Goal: Task Accomplishment & Management: Manage account settings

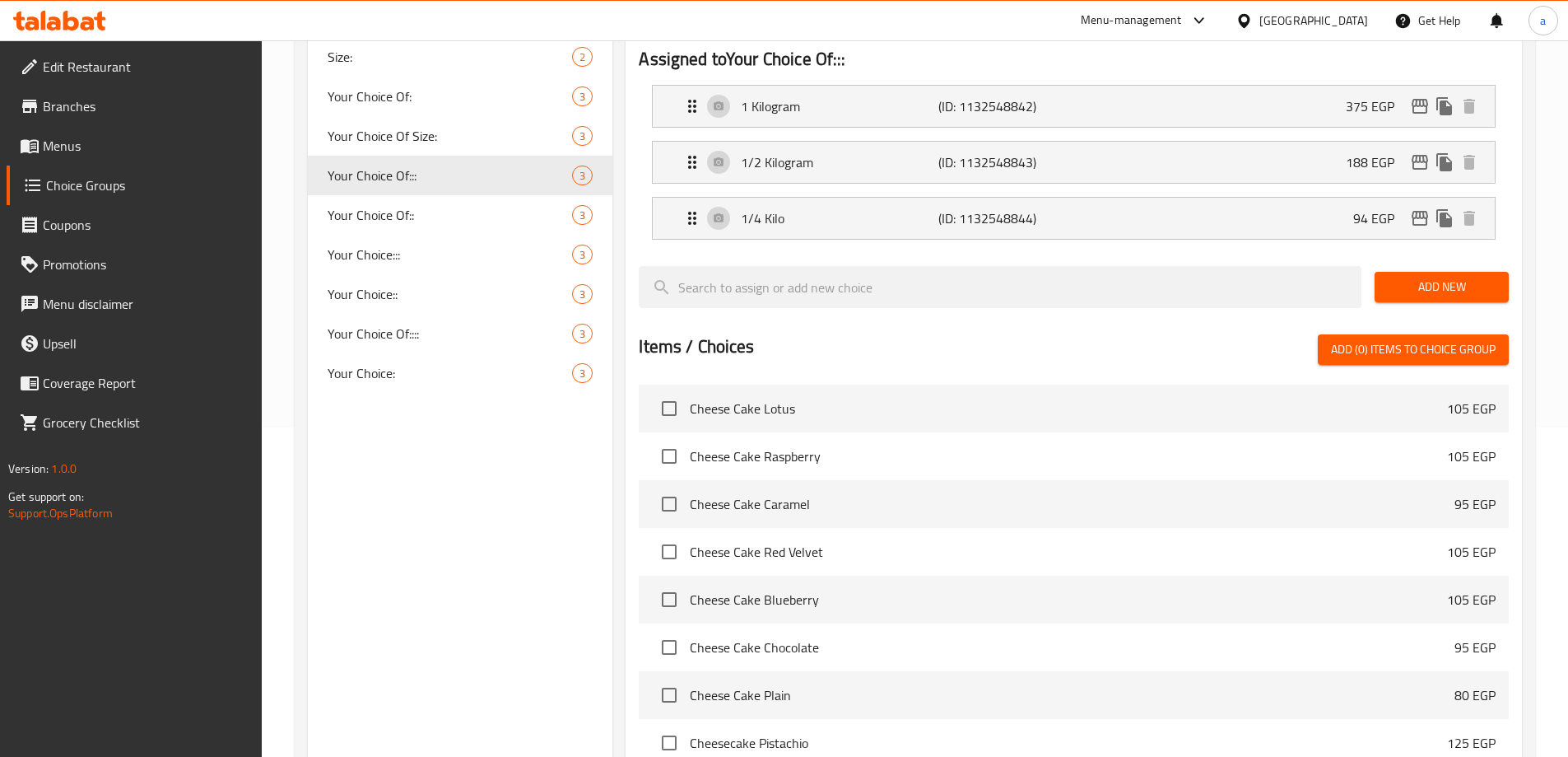
scroll to position [329, 0]
drag, startPoint x: 424, startPoint y: 340, endPoint x: 447, endPoint y: 554, distance: 215.2
click at [424, 340] on span "Your Choice Of::::" at bounding box center [426, 333] width 196 height 20
type input "Your Choice Of::::"
type input "إختيارك من::::"
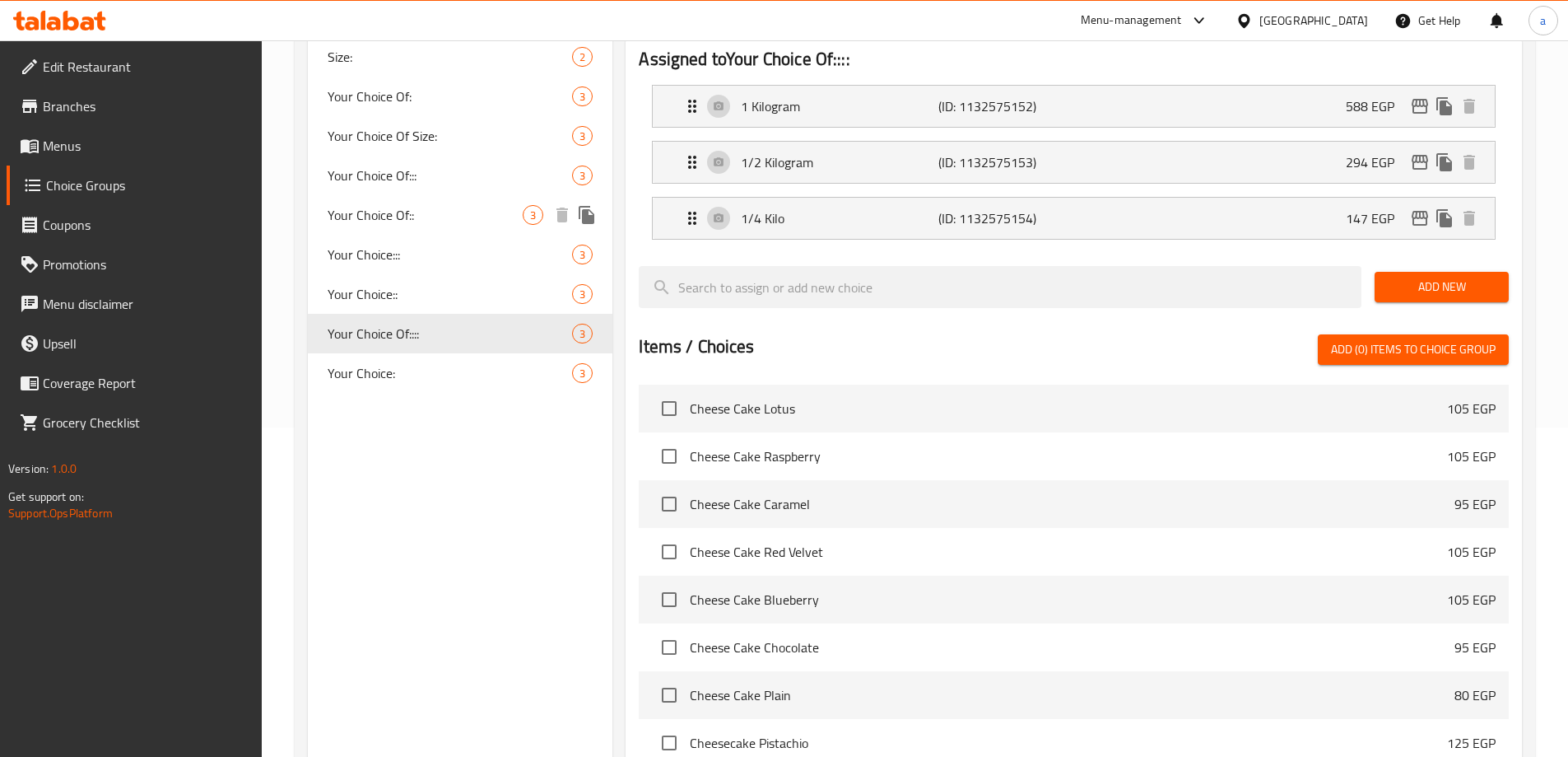
scroll to position [0, 0]
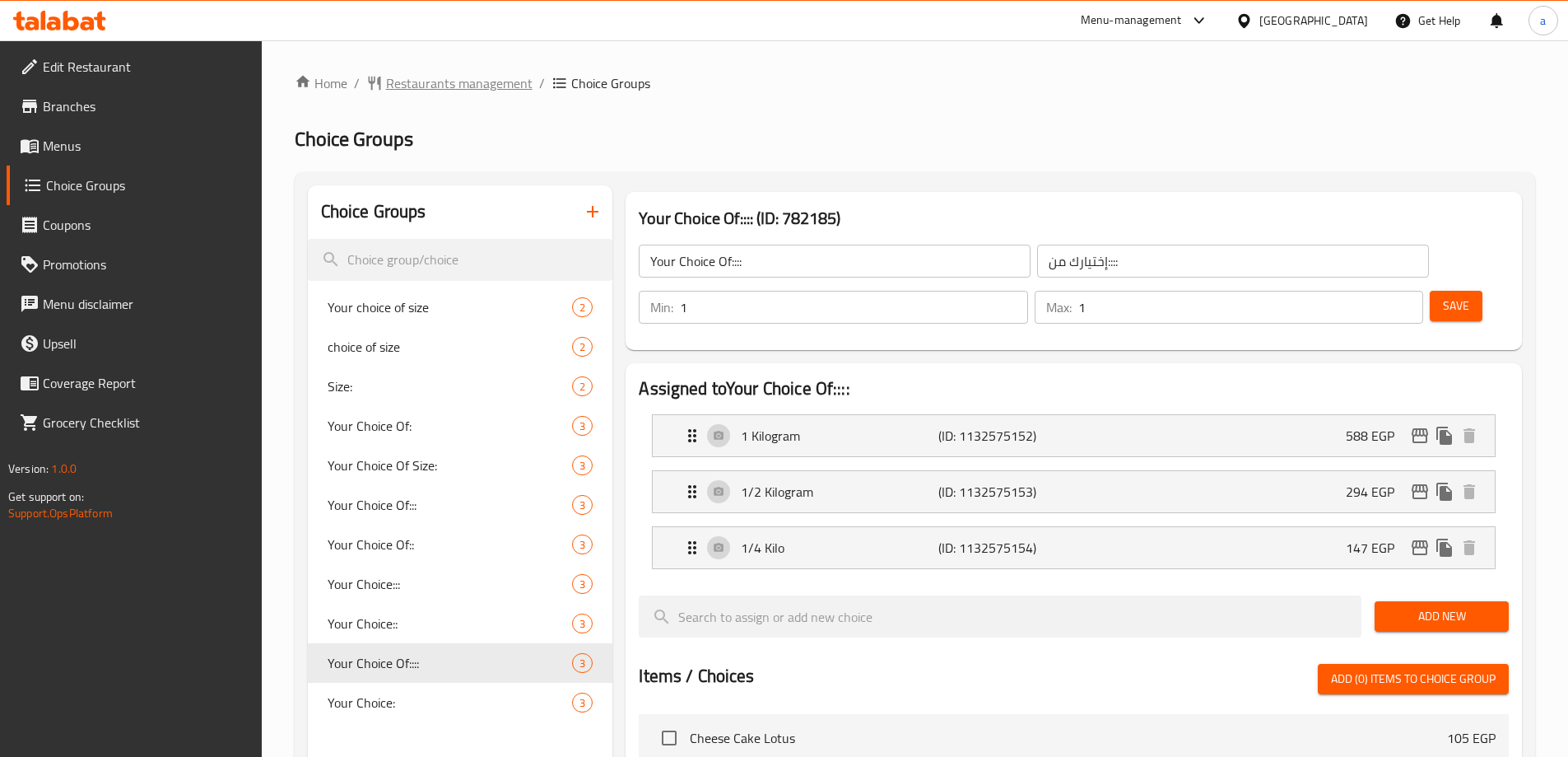
click at [441, 93] on span "Restaurants management" at bounding box center [459, 83] width 146 height 20
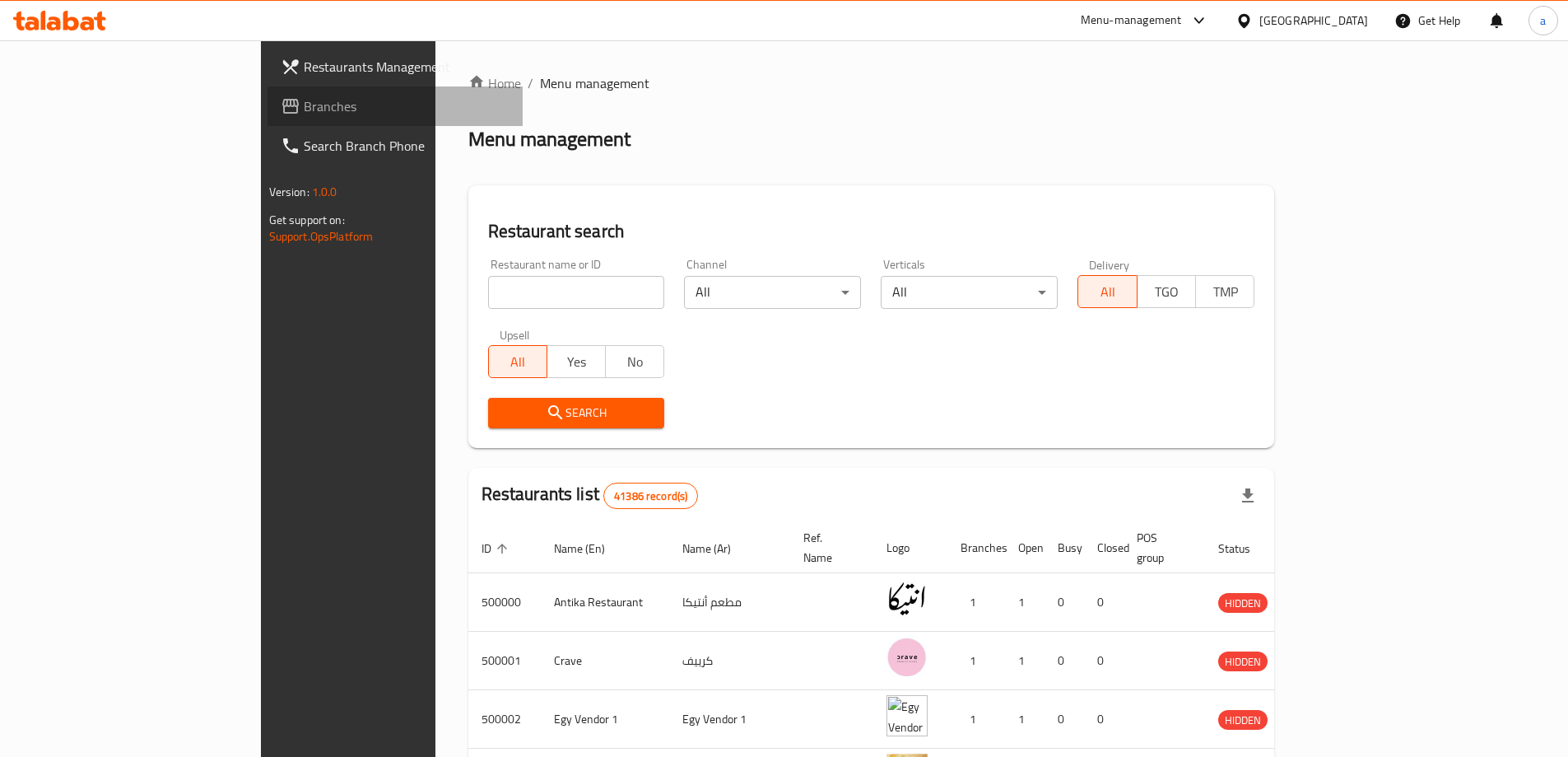
click at [303, 102] on span "Branches" at bounding box center [406, 106] width 205 height 20
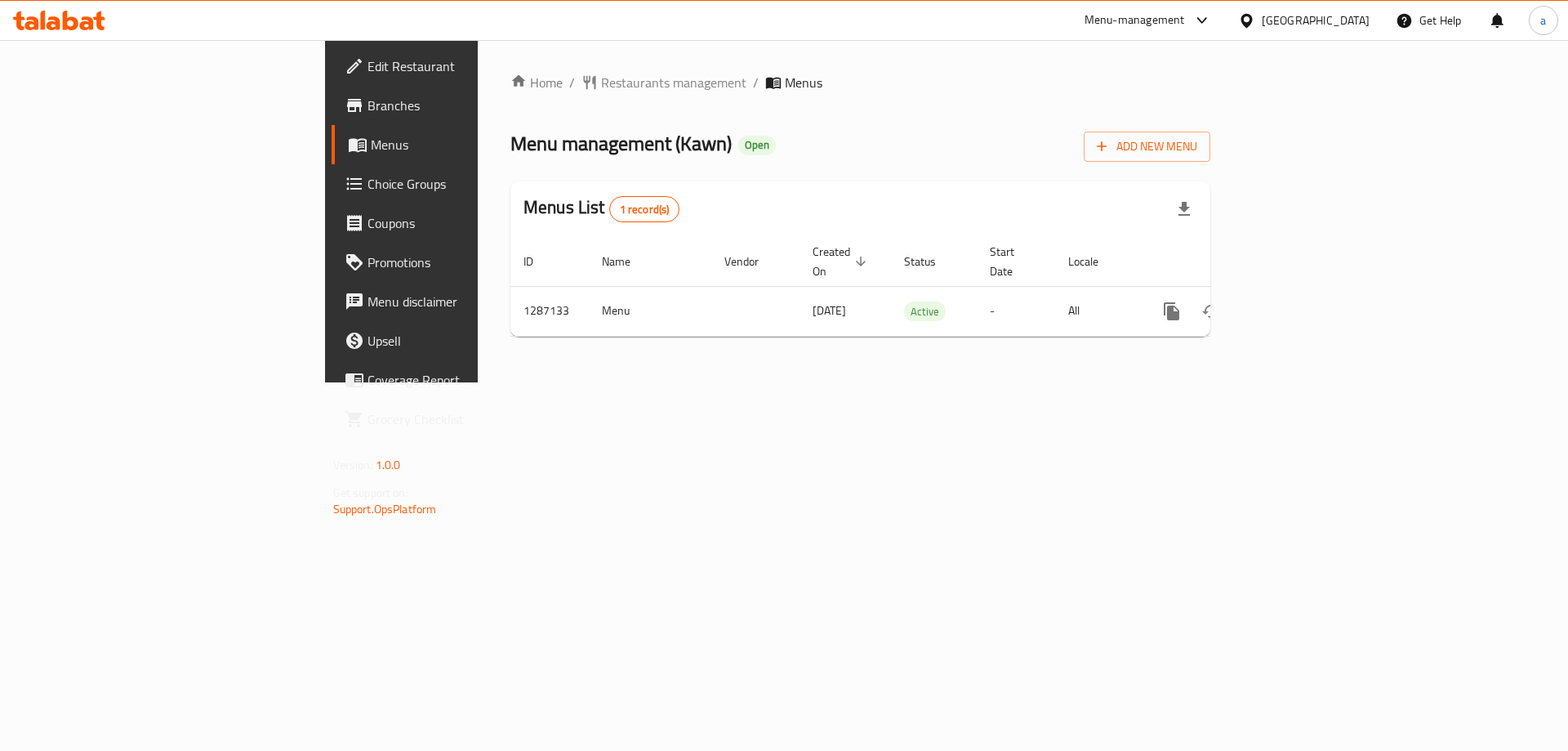
click at [332, 201] on link "Choice Groups" at bounding box center [459, 184] width 256 height 40
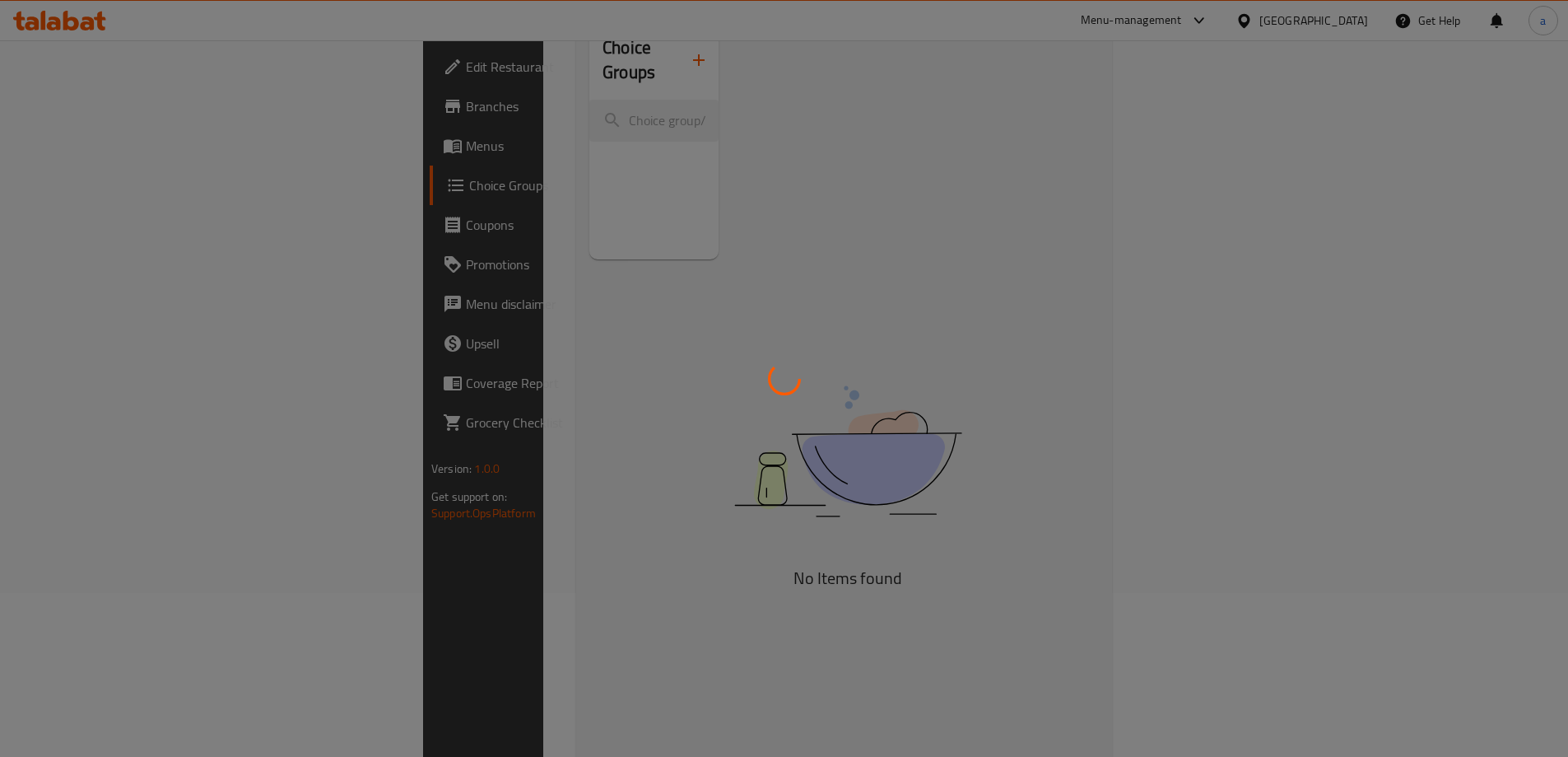
scroll to position [165, 0]
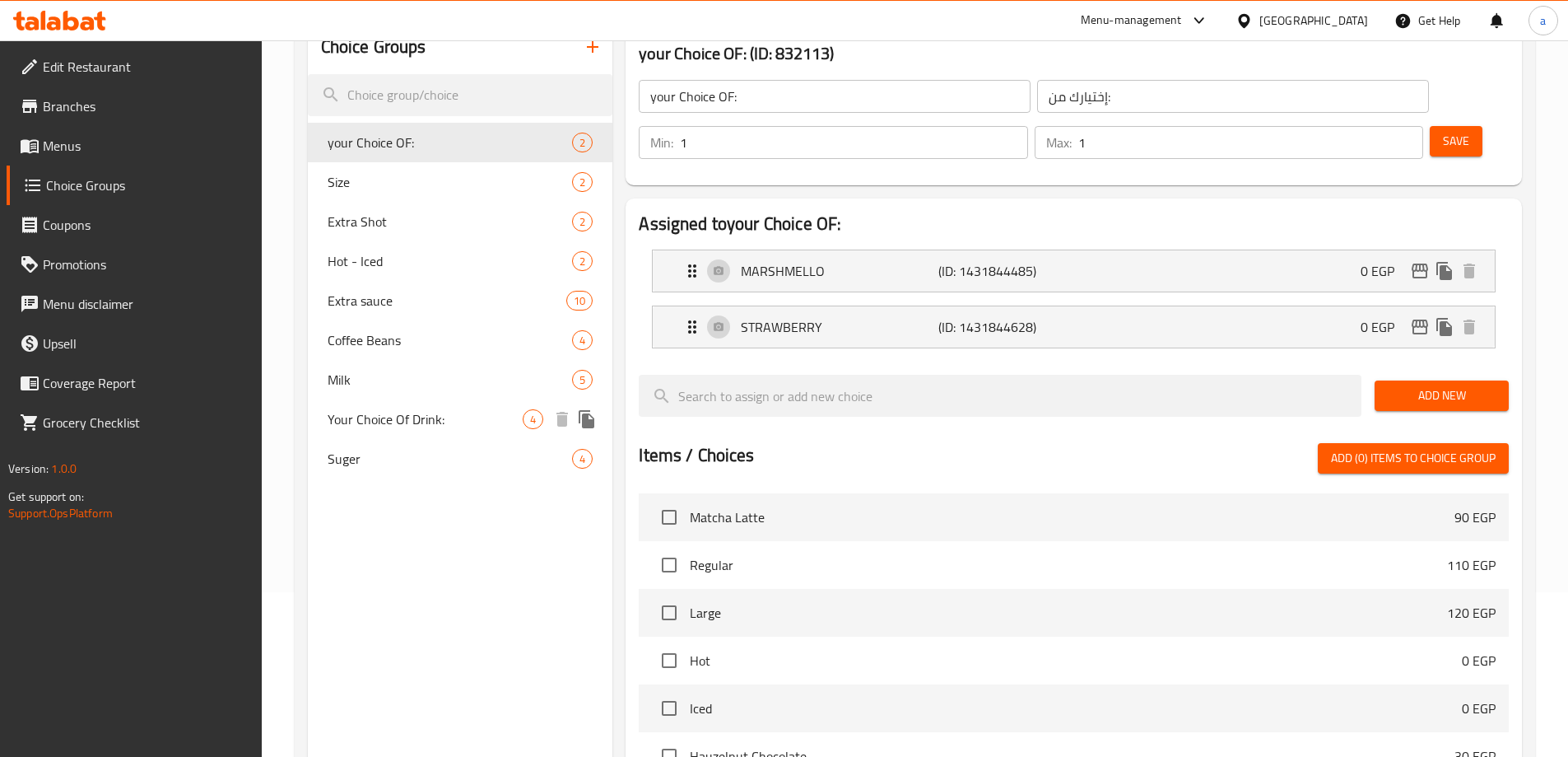
click at [401, 422] on span "Your Choice Of Drink:" at bounding box center [426, 418] width 196 height 20
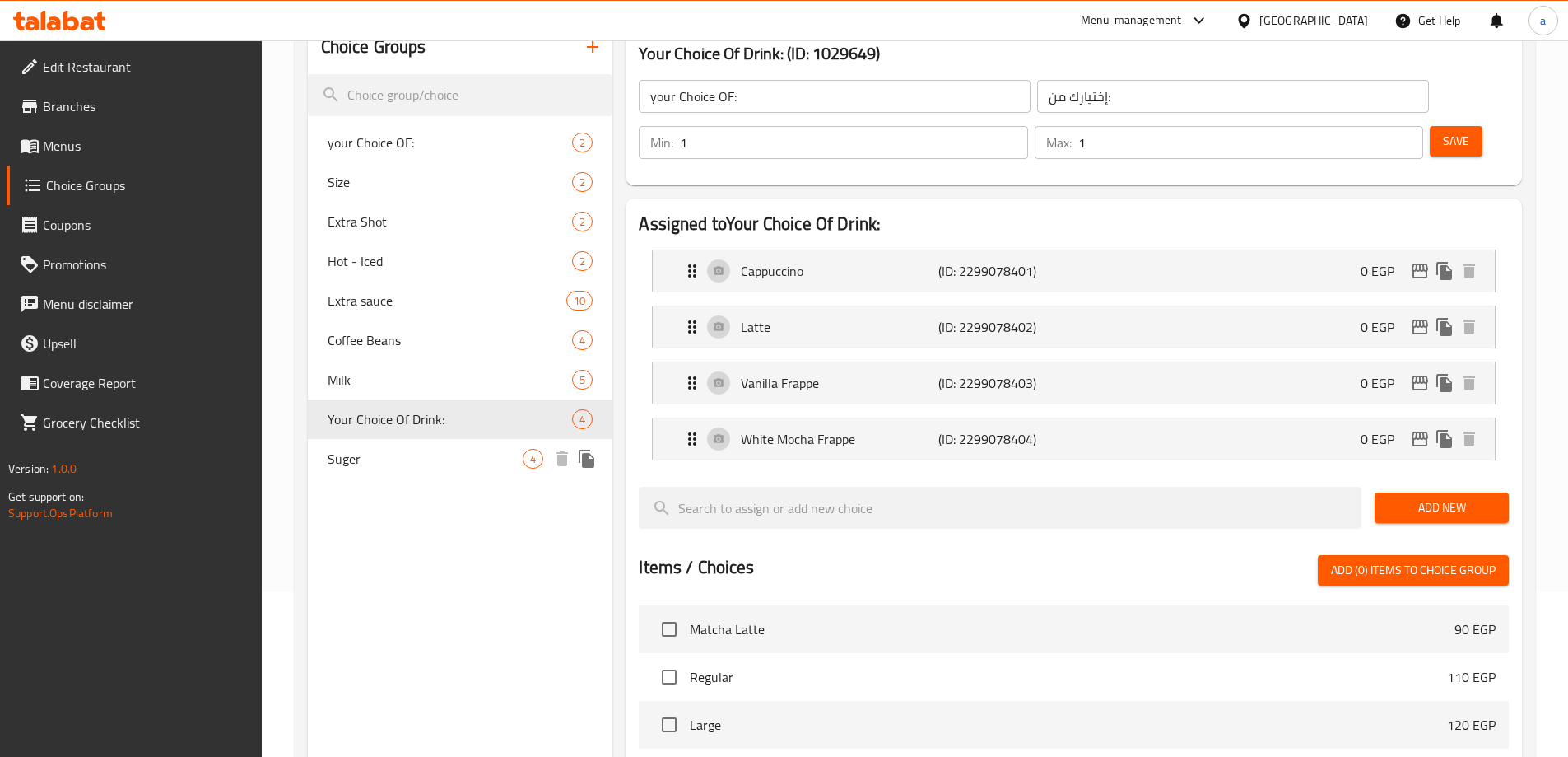
type input "Your Choice Of Drink:"
type input "اختيارك للمشروب:"
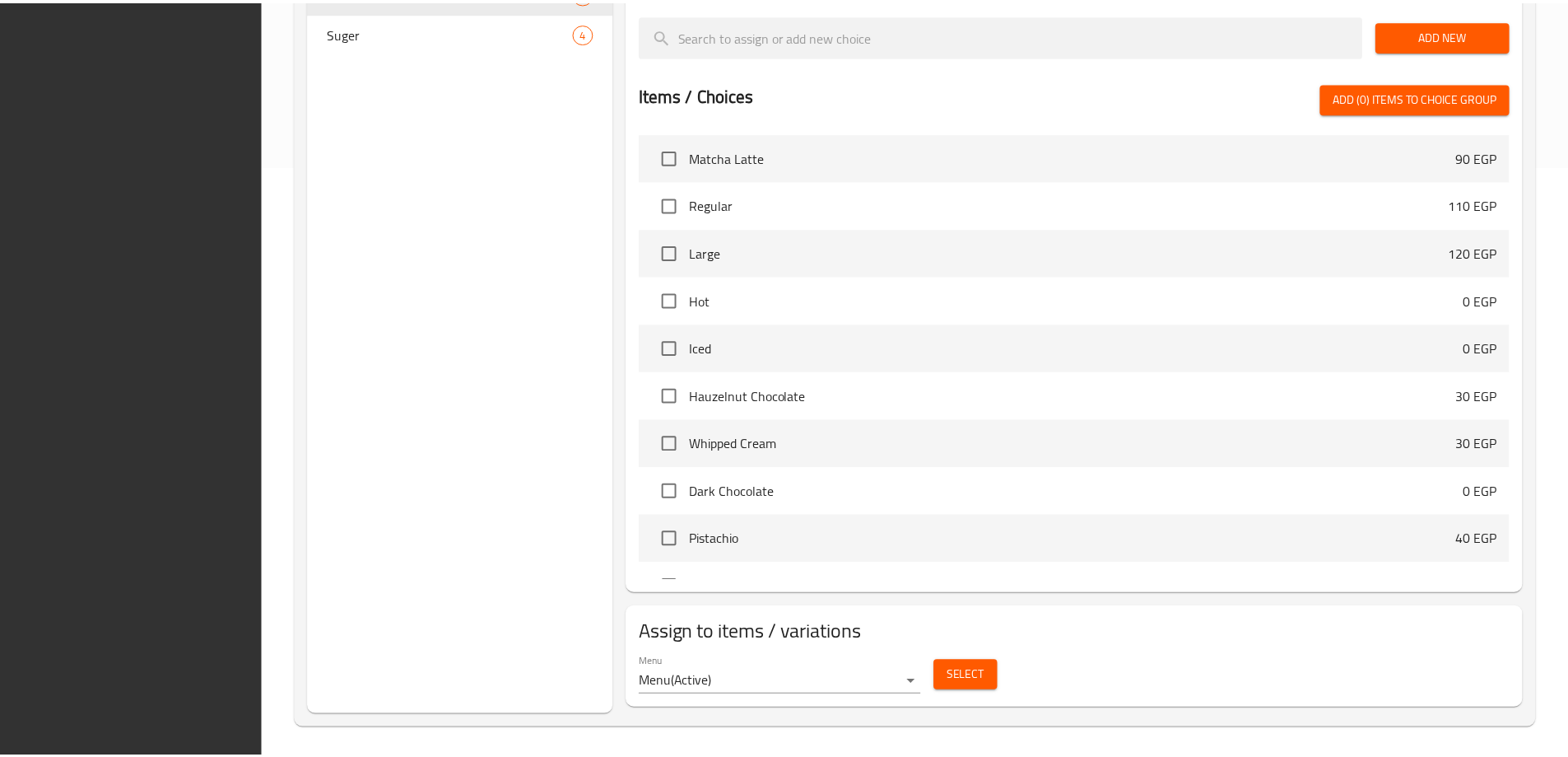
scroll to position [595, 0]
